Goal: Information Seeking & Learning: Check status

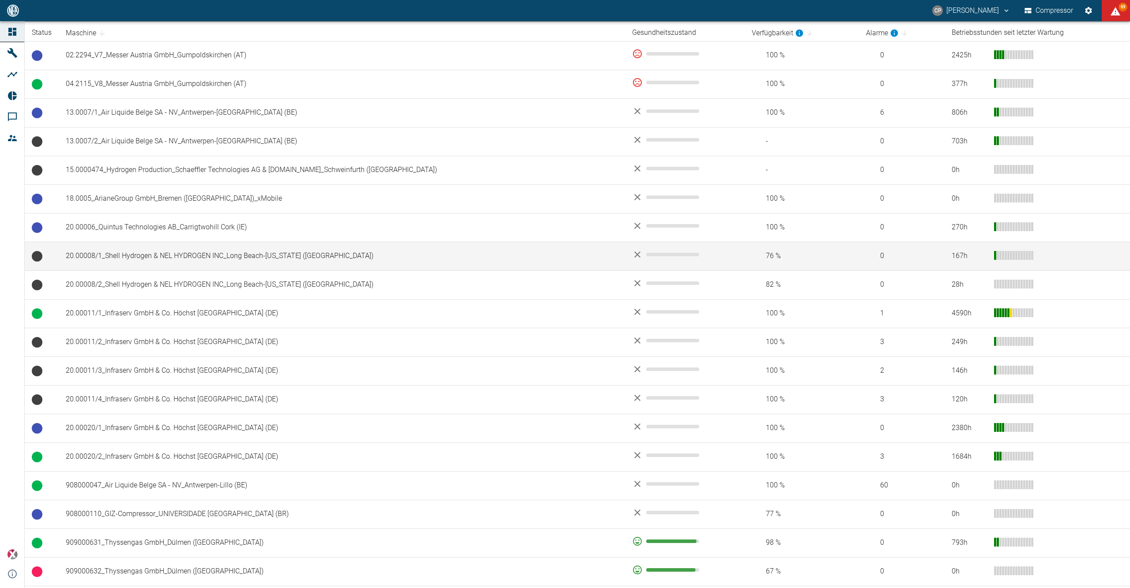
scroll to position [353, 0]
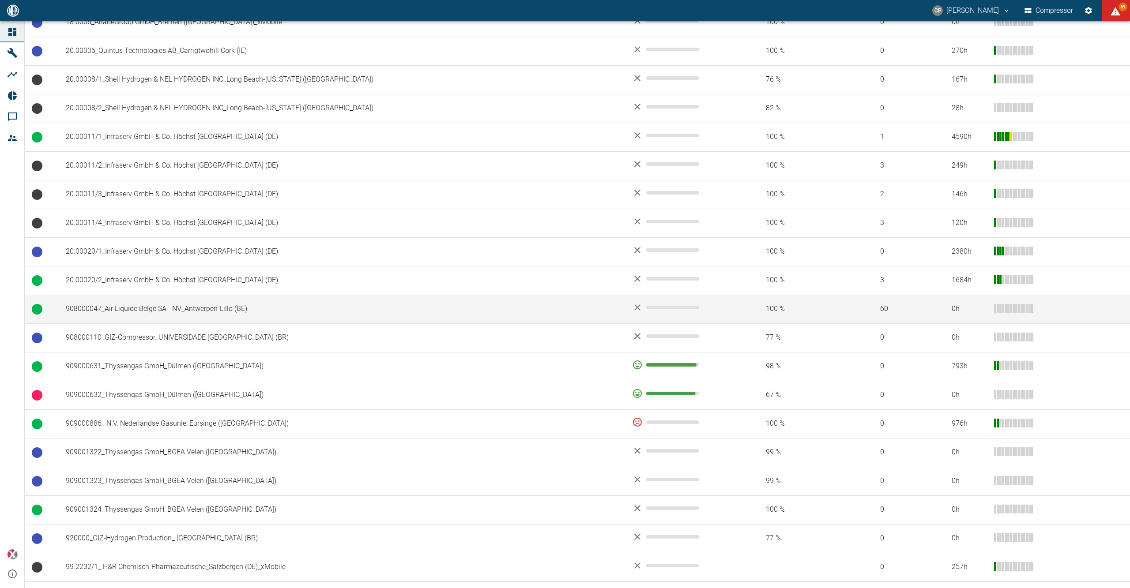
click at [237, 307] on td "908000047_Air Liquide Belge SA - NV_Antwerpen-Lillo (BE)" at bounding box center [342, 309] width 566 height 29
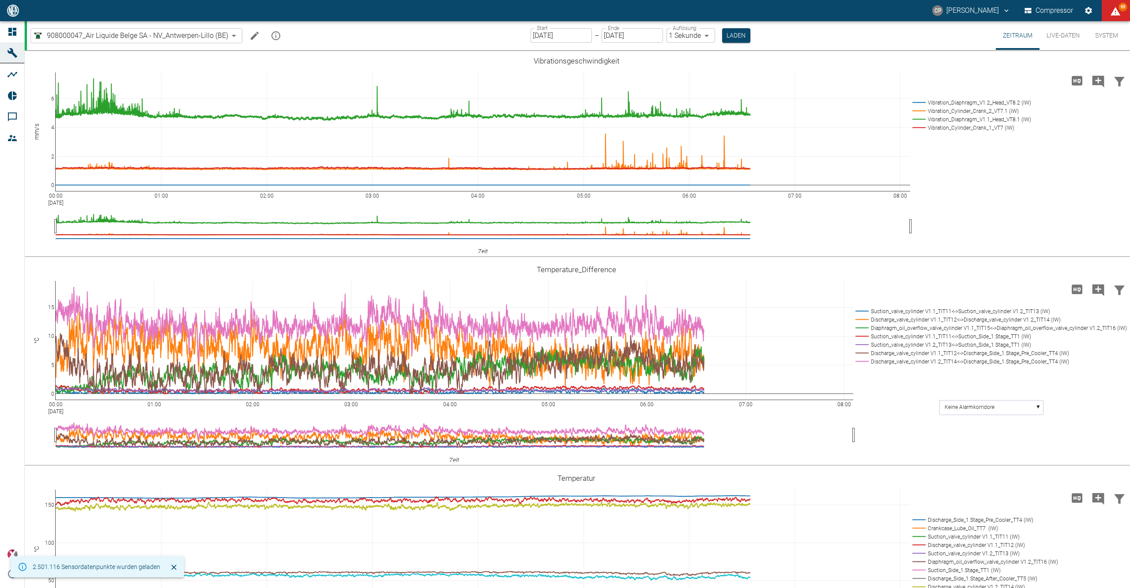
click at [532, 38] on input "[DATE]" at bounding box center [561, 35] width 61 height 15
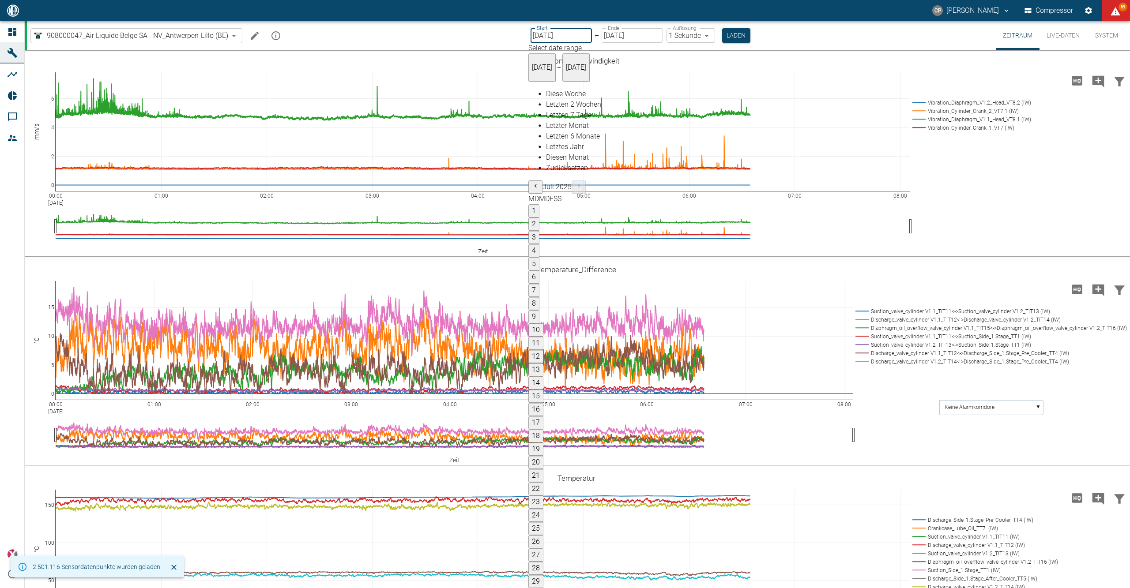
type input "[DATE]"
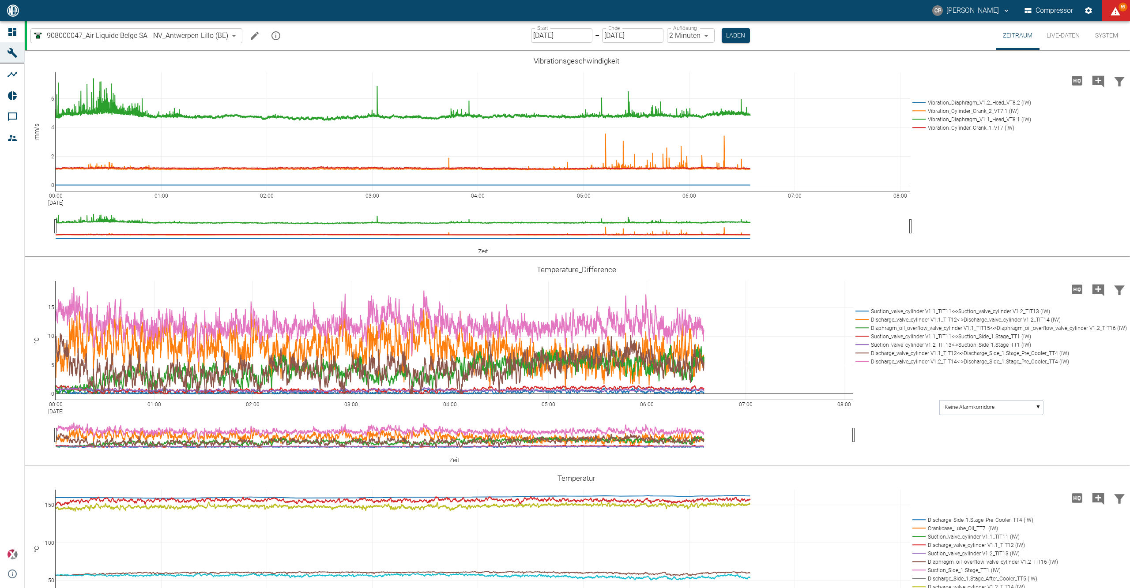
click at [693, 45] on div "Start [DATE] Start – Ende [DATE] Ende Auflösung 2 Minuten 2min Auflösung Laden" at bounding box center [640, 35] width 219 height 29
click at [694, 32] on body "[PERSON_NAME] Compressor 69 Dashboard Maschinen Analysen Reports Kommentare Mit…" at bounding box center [565, 294] width 1130 height 588
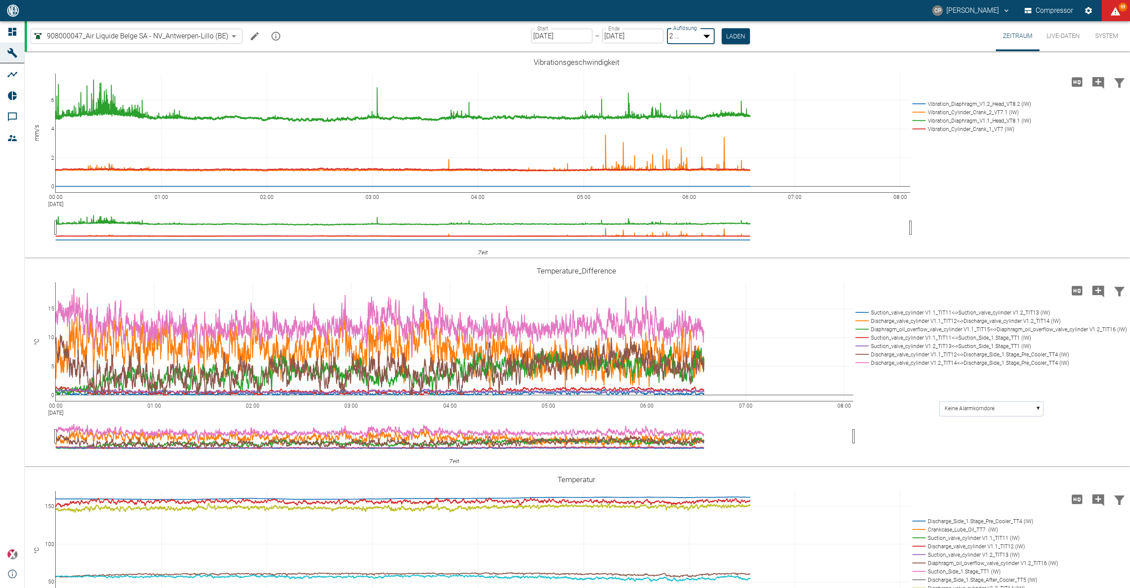
type input "1sec"
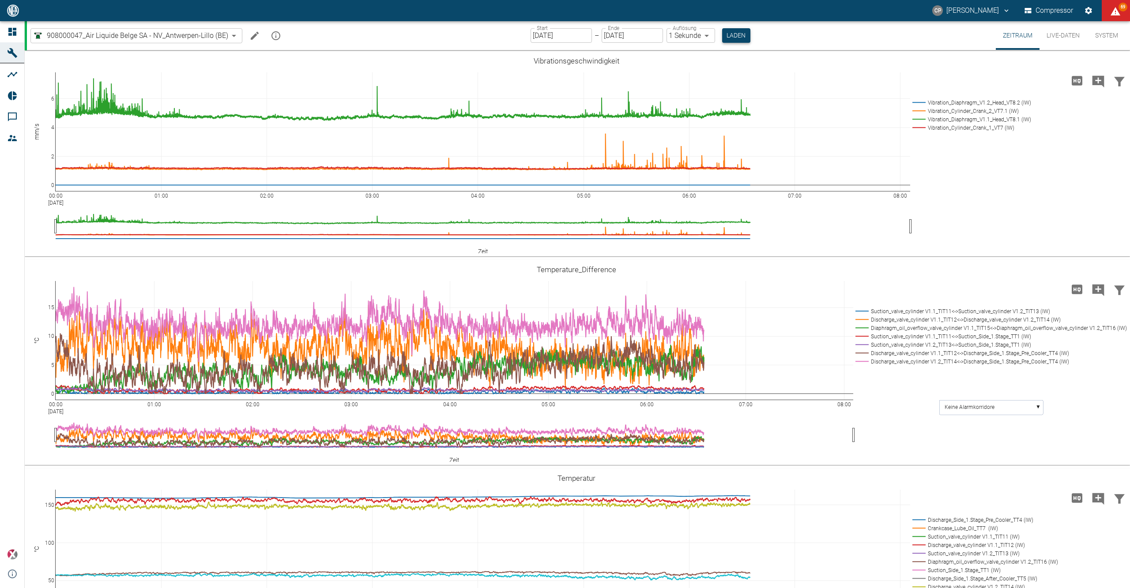
click at [723, 36] on button "Laden" at bounding box center [736, 35] width 28 height 15
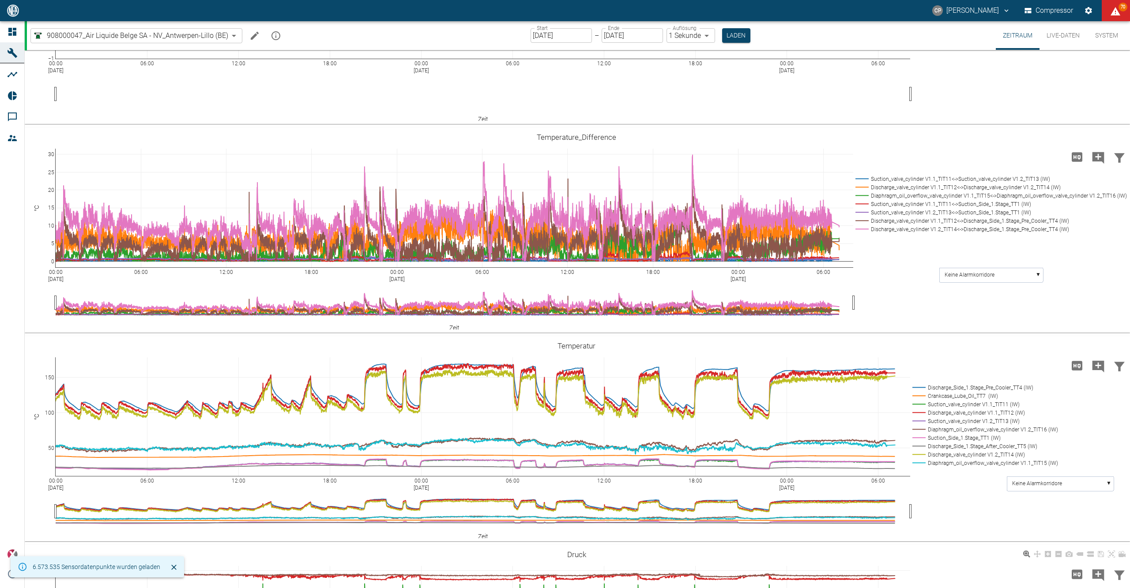
scroll to position [588, 0]
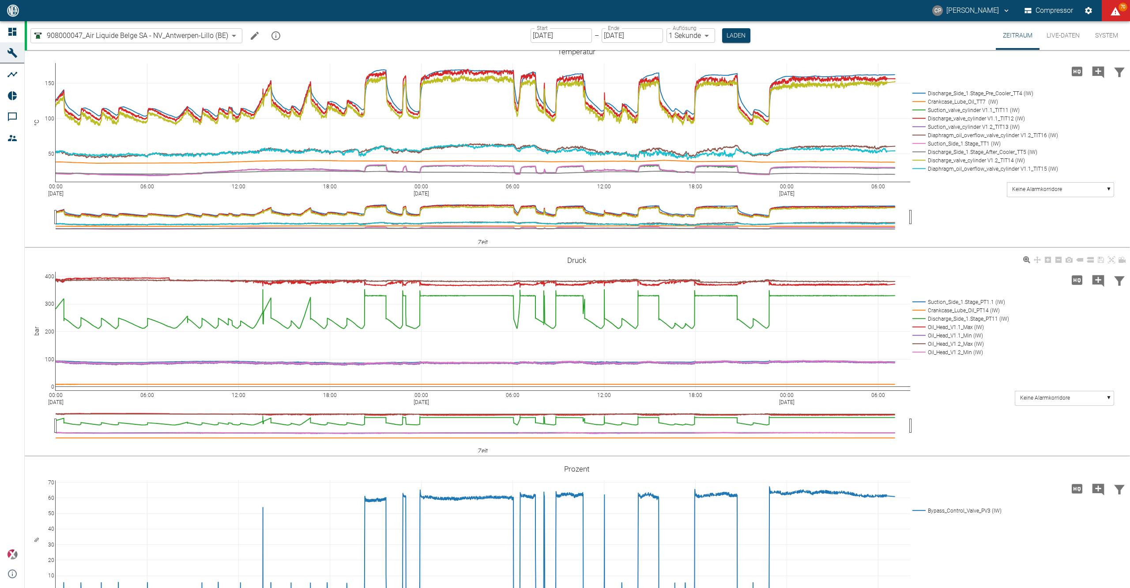
click at [950, 331] on rect at bounding box center [959, 327] width 98 height 8
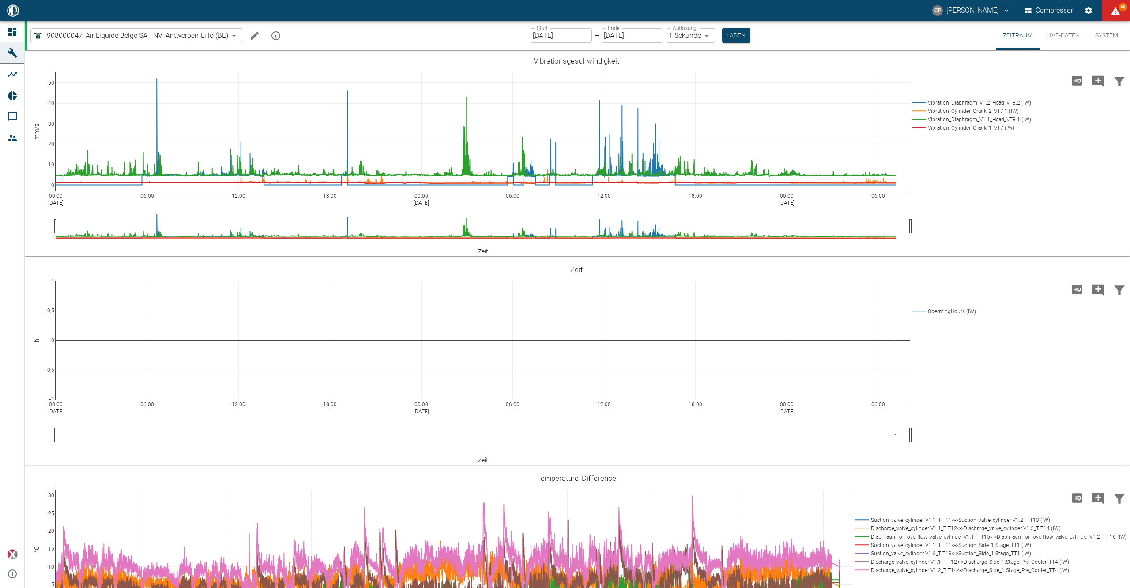
scroll to position [588, 0]
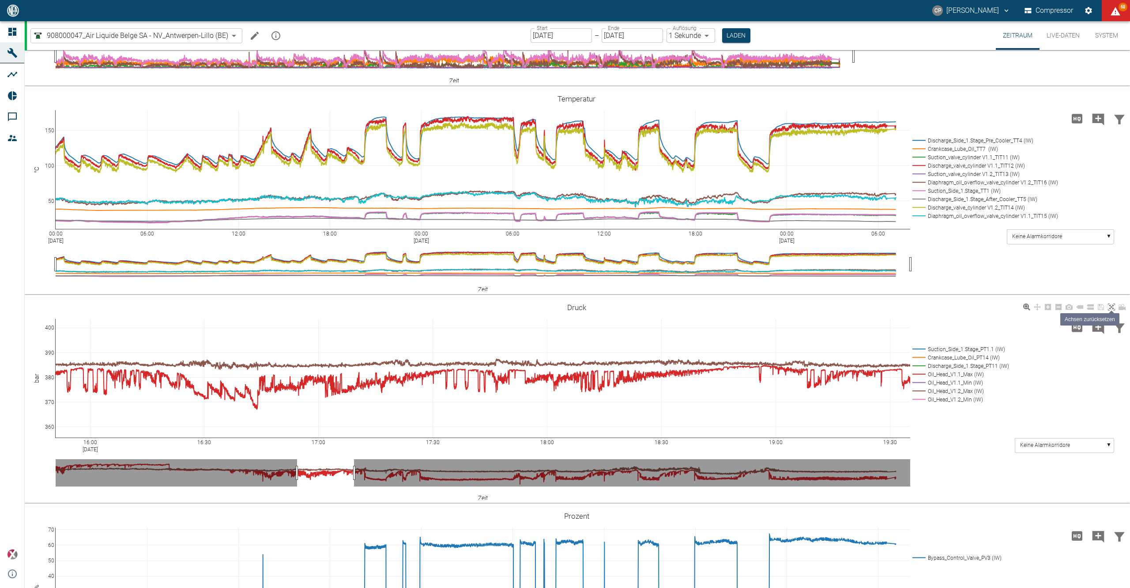
click at [1111, 307] on icon at bounding box center [1111, 307] width 7 height 7
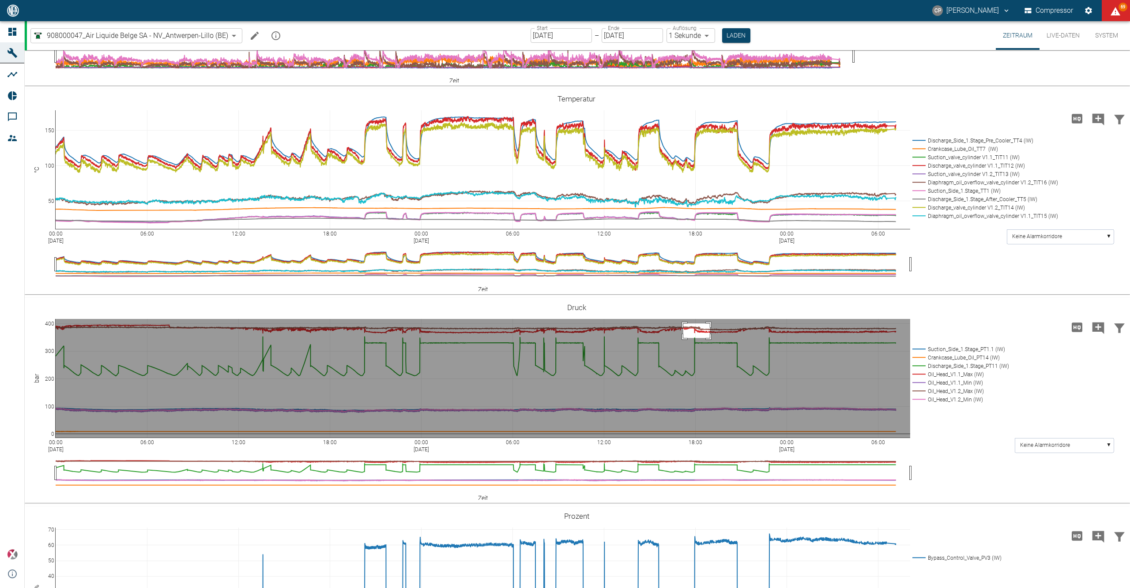
drag, startPoint x: 683, startPoint y: 338, endPoint x: 710, endPoint y: 323, distance: 30.2
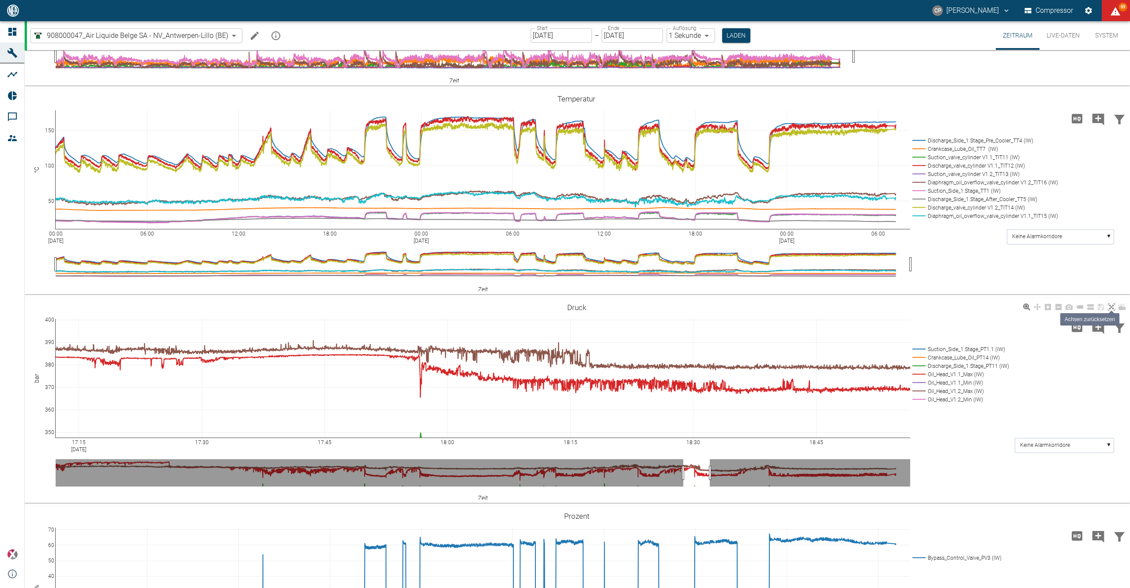
click at [1110, 307] on icon at bounding box center [1111, 307] width 7 height 7
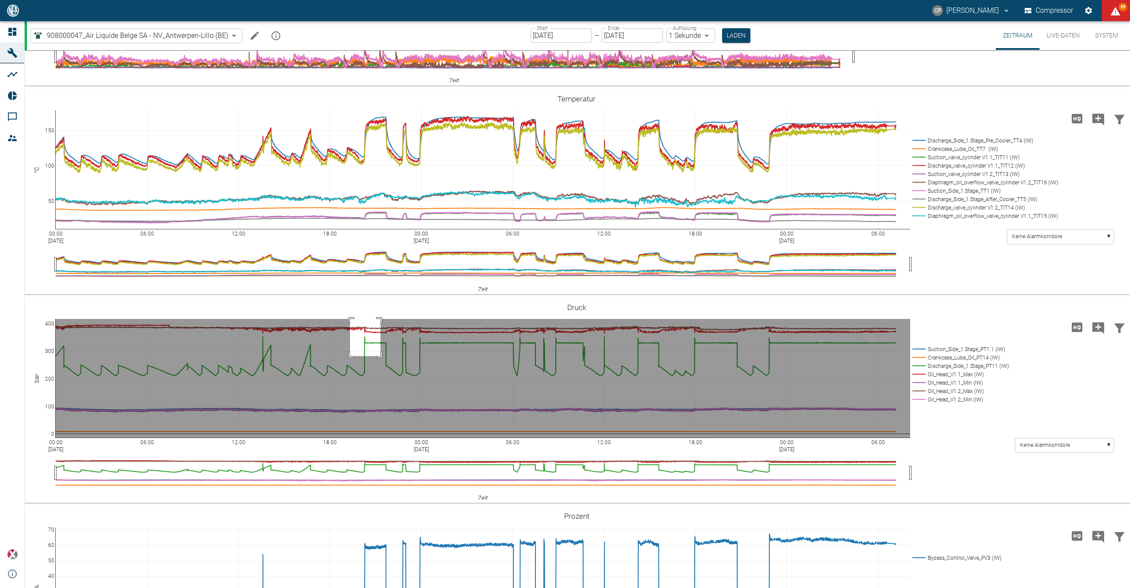
drag, startPoint x: 350, startPoint y: 356, endPoint x: 380, endPoint y: 315, distance: 50.8
